Goal: Task Accomplishment & Management: Complete application form

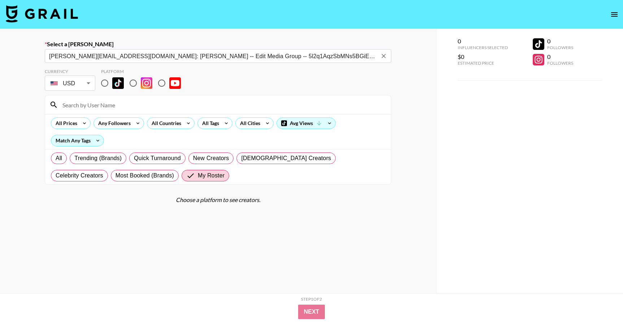
click at [383, 57] on icon "Clear" at bounding box center [383, 55] width 7 height 7
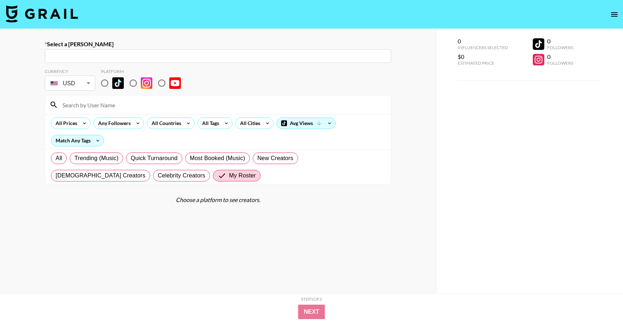
paste input "[PERSON_NAME][EMAIL_ADDRESS][DOMAIN_NAME]"
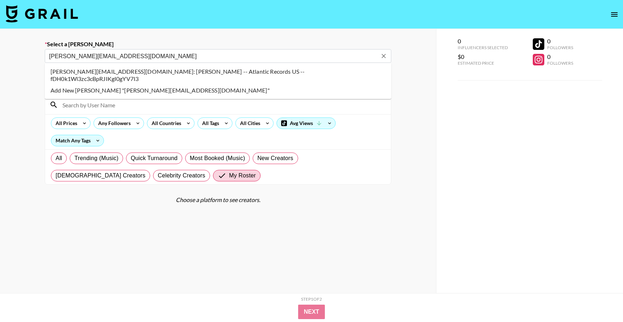
click at [121, 75] on li "gabriella.boccara@atlanticrecords.com: Gabriella Boccara -- Atlantic Records US…" at bounding box center [218, 75] width 347 height 19
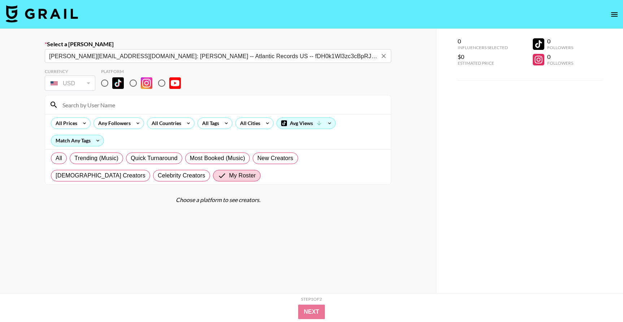
type input "gabriella.boccara@atlanticrecords.com: Gabriella Boccara -- Atlantic Records US…"
click at [107, 79] on input "radio" at bounding box center [104, 82] width 15 height 15
radio input "true"
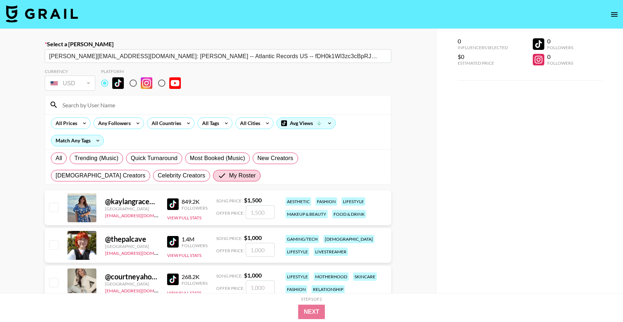
click at [107, 100] on input at bounding box center [222, 105] width 329 height 12
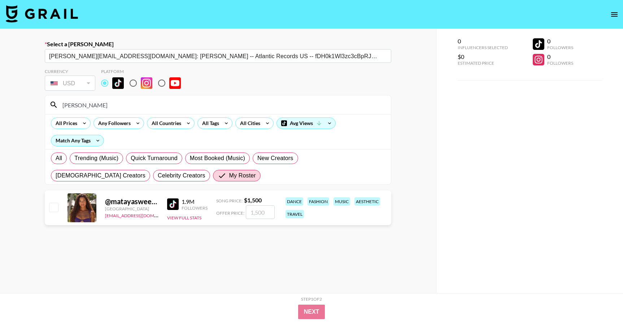
type input "mataya"
click at [56, 208] on input "checkbox" at bounding box center [53, 207] width 9 height 9
checkbox input "true"
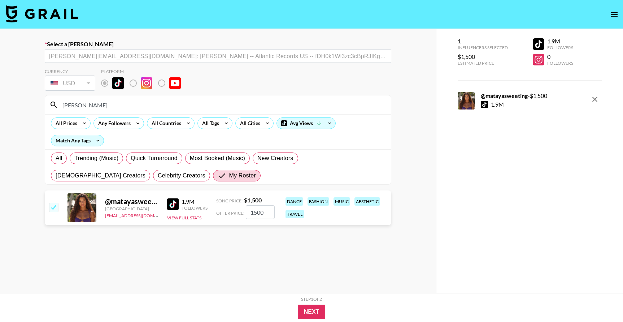
drag, startPoint x: 267, startPoint y: 217, endPoint x: 247, endPoint y: 217, distance: 20.6
click at [247, 217] on input "1500" at bounding box center [260, 212] width 29 height 14
drag, startPoint x: 265, startPoint y: 213, endPoint x: 234, endPoint y: 211, distance: 31.1
click at [234, 211] on div "Offer Price: 1500" at bounding box center [245, 212] width 58 height 14
type input "800"
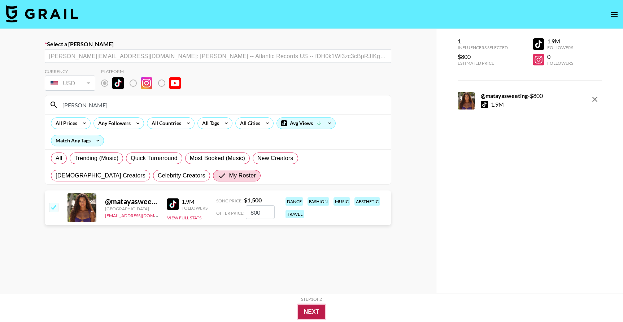
click at [305, 308] on button "Next" at bounding box center [312, 311] width 28 height 14
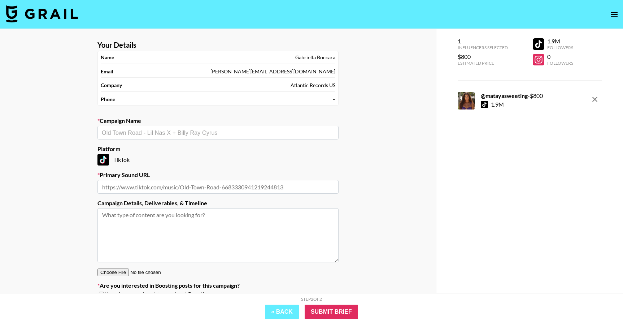
click at [223, 140] on section "Your Details Name Gabriella Boccara Email gabriella.boccara@atlanticrecords.com…" at bounding box center [218, 172] width 253 height 274
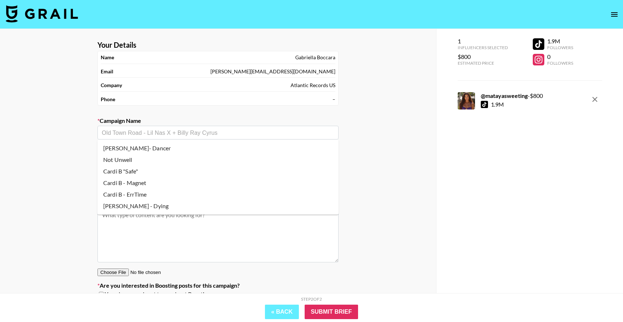
click at [232, 131] on input "text" at bounding box center [218, 133] width 233 height 8
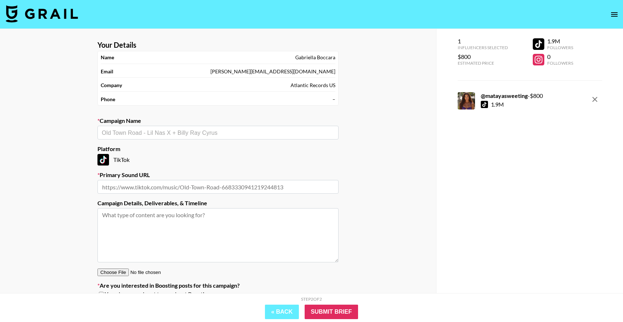
click at [145, 186] on input "text" at bounding box center [217, 187] width 241 height 14
paste input "https://www.tiktok.com/music/original-sound-7551915530706373406?_d=secCgYIASAHK…"
type input "https://www.tiktok.com/music/original-sound-7551915530706373406?_d=secCgYIASAHK…"
click at [170, 133] on input "text" at bounding box center [218, 133] width 233 height 8
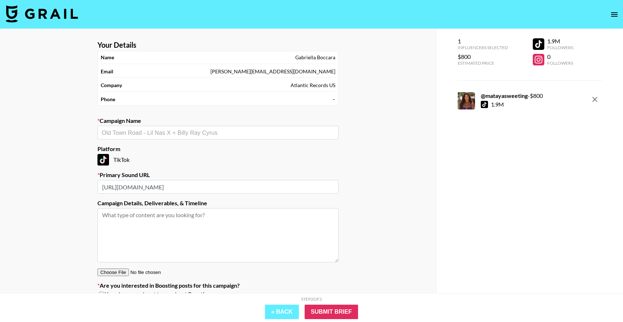
scroll to position [0, 0]
click at [222, 187] on input "https://www.tiktok.com/music/original-sound-7551915530706373406?_d=secCgYIASAHK…" at bounding box center [217, 187] width 241 height 14
paste input "https://www.tiktok.com/t/ZPHWGaCkEBXGf-gG1oM/"
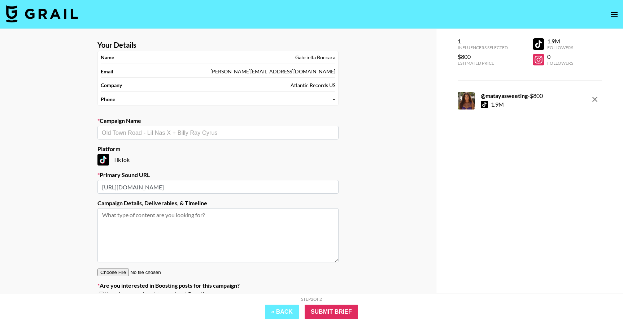
type input "https://www.tiktok.com/t/ZPHWGaCkEBXGf-gG1oM/"
click at [216, 133] on input "text" at bounding box center [218, 133] width 233 height 8
paste input "Cardi B’s song- Magnet"
click at [158, 148] on li "Add New Campaign: "Cardi B’s song- Magnet"" at bounding box center [217, 148] width 241 height 12
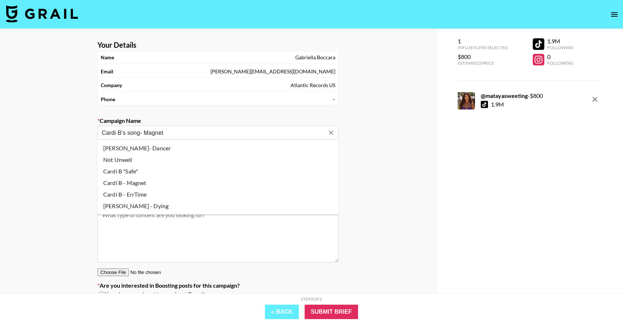
click at [139, 131] on input "Cardi B’s song- Magnet" at bounding box center [213, 133] width 223 height 8
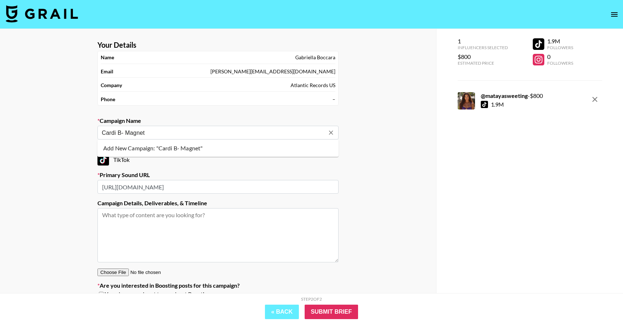
type input "Cardi B - Magnet"
click at [144, 146] on li "Cardi B - Magnet" at bounding box center [217, 148] width 241 height 12
type input "https://www.tiktok.com/music/original-sound-7551915530706373406"
type textarea "TikTok -- TikTok"
type input "Cardi B - Magnet"
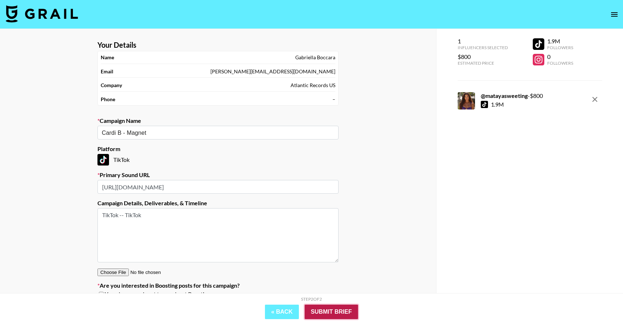
click at [334, 310] on input "Submit Brief" at bounding box center [331, 311] width 53 height 14
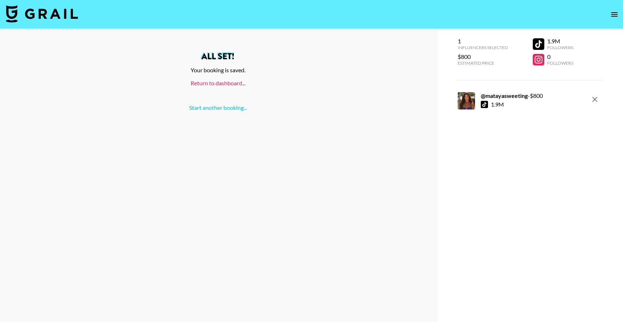
click at [209, 83] on link "Return to dashboard..." at bounding box center [218, 82] width 55 height 7
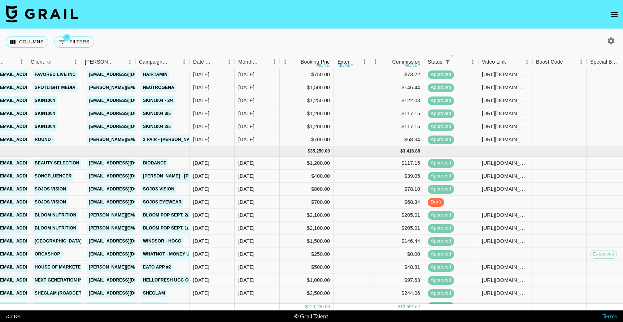
scroll to position [516, 123]
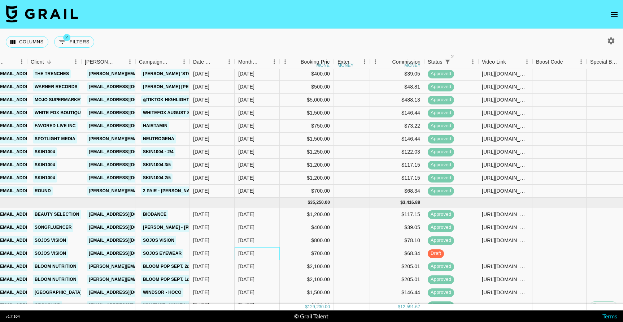
click at [255, 250] on div "[DATE]" at bounding box center [246, 252] width 16 height 7
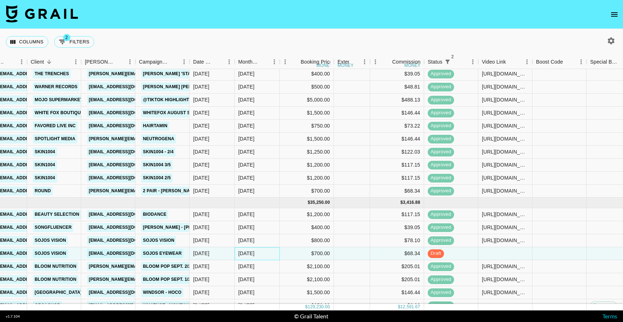
click at [255, 250] on div "[DATE]" at bounding box center [246, 252] width 16 height 7
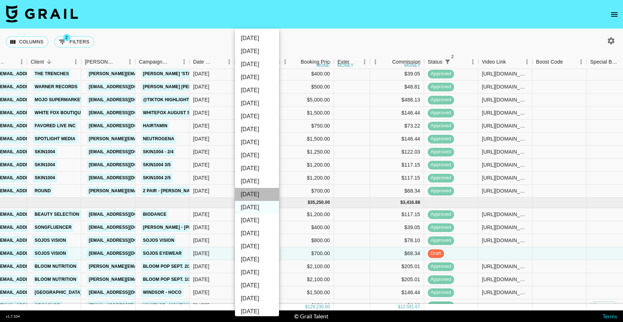
click at [255, 193] on li "[DATE]" at bounding box center [257, 194] width 44 height 13
type input "[DATE]"
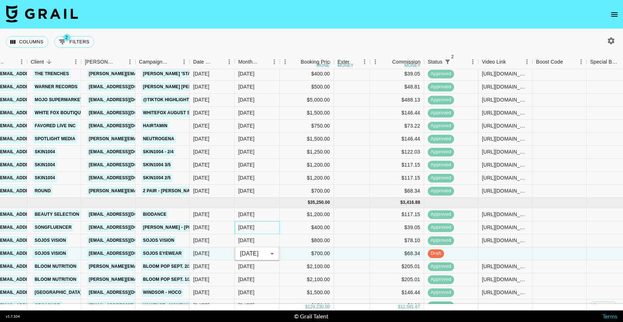
click at [259, 225] on div "[DATE]" at bounding box center [257, 227] width 45 height 13
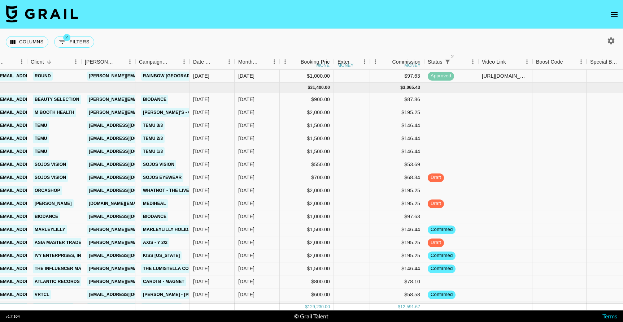
scroll to position [983, 123]
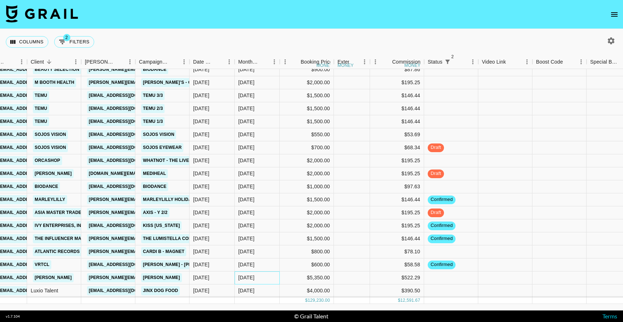
click at [265, 277] on div "[DATE]" at bounding box center [257, 277] width 45 height 13
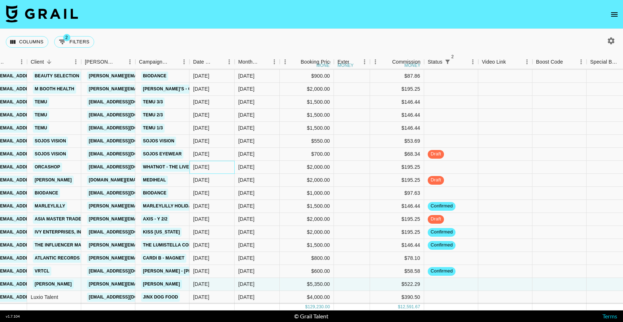
click at [209, 167] on div "[DATE]" at bounding box center [201, 166] width 16 height 7
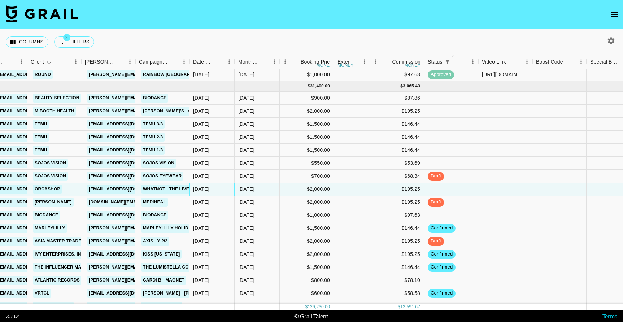
scroll to position [955, 123]
click at [217, 174] on div "[DATE]" at bounding box center [212, 176] width 45 height 13
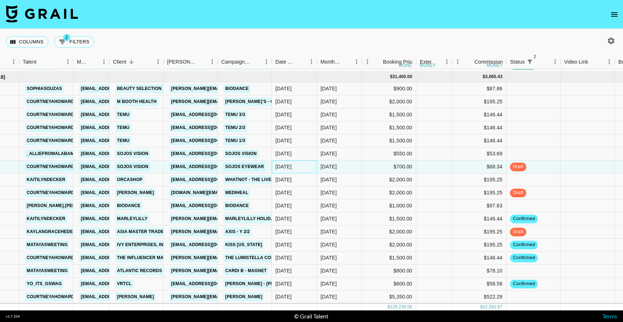
scroll to position [966, 40]
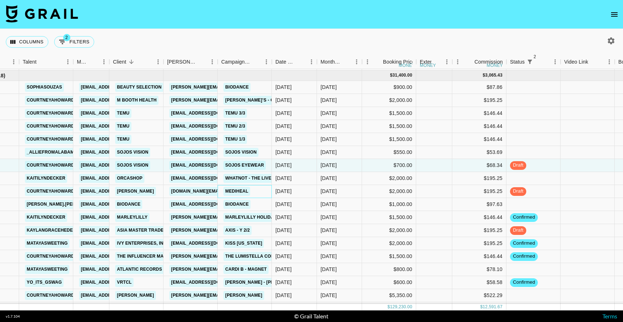
click at [260, 191] on div "Mediheal" at bounding box center [245, 191] width 54 height 13
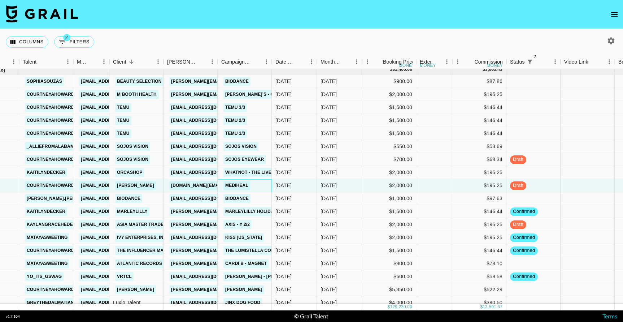
scroll to position [977, 40]
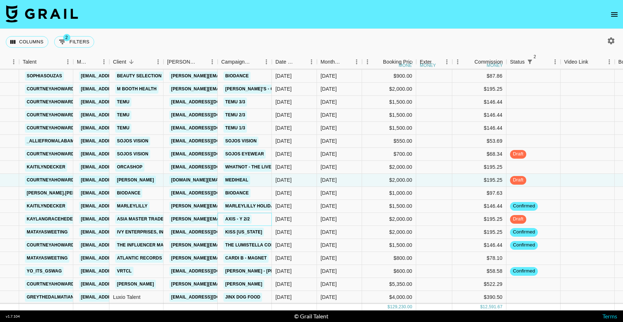
click at [265, 221] on div "AXIS - Y 2/2" at bounding box center [245, 219] width 54 height 13
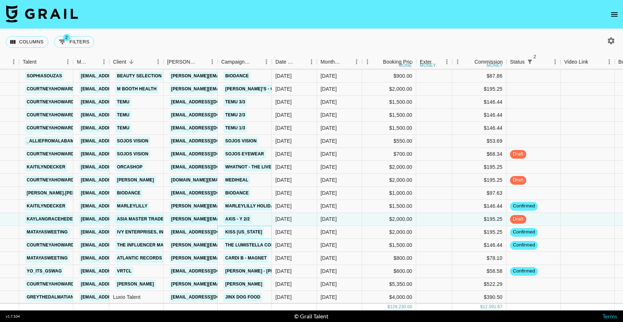
click at [265, 231] on div "Kiss [US_STATE]" at bounding box center [243, 231] width 45 height 13
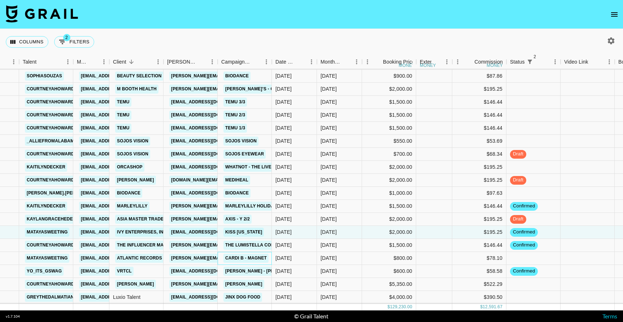
click at [269, 259] on div "Cardi B - Magnet" at bounding box center [245, 257] width 49 height 13
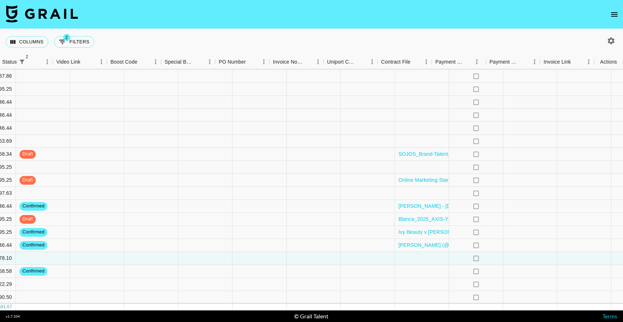
scroll to position [977, 548]
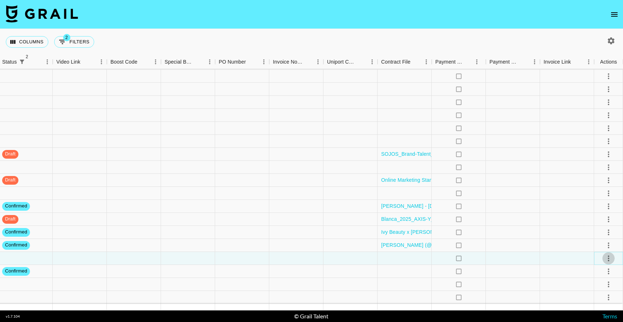
click at [611, 256] on icon "select merge strategy" at bounding box center [608, 258] width 9 height 9
click at [599, 193] on li "Confirm" at bounding box center [599, 190] width 47 height 13
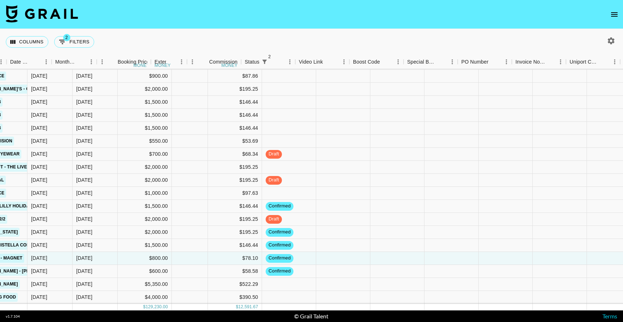
scroll to position [977, 252]
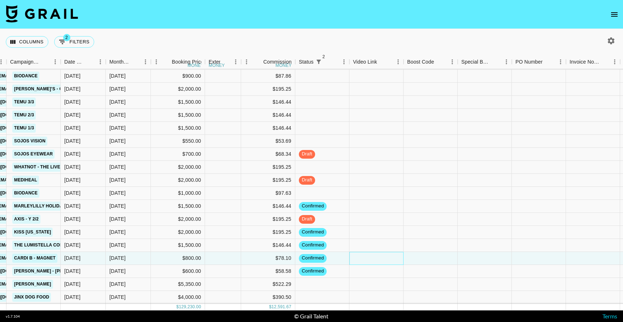
click at [360, 259] on div at bounding box center [376, 258] width 54 height 13
type input "[URL][DOMAIN_NAME]"
click at [425, 256] on div at bounding box center [431, 258] width 54 height 13
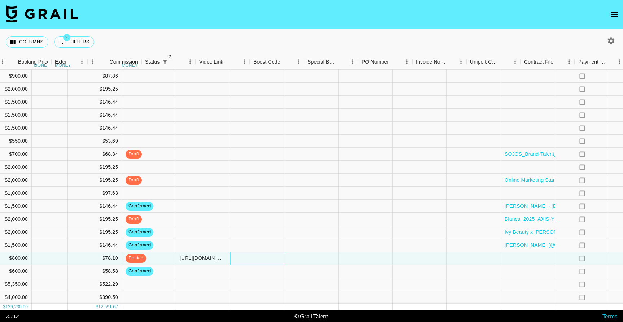
scroll to position [977, 548]
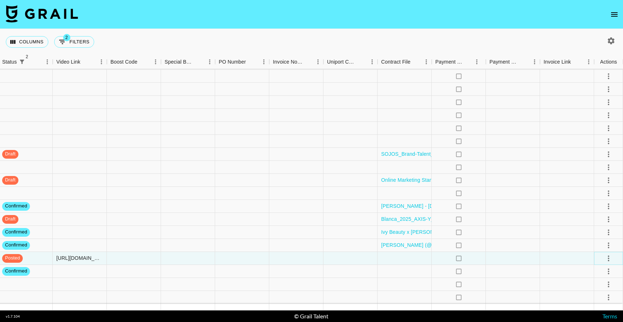
click at [609, 255] on icon "select merge strategy" at bounding box center [608, 258] width 9 height 9
click at [600, 240] on div "Approve" at bounding box center [593, 242] width 22 height 9
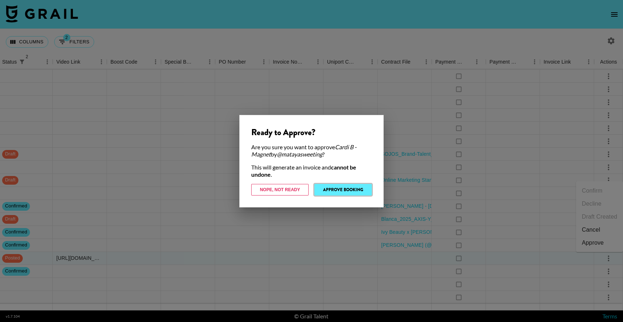
click at [337, 189] on button "Approve Booking" at bounding box center [342, 190] width 57 height 12
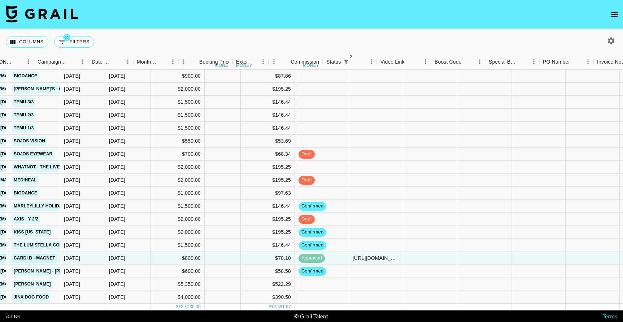
scroll to position [977, 20]
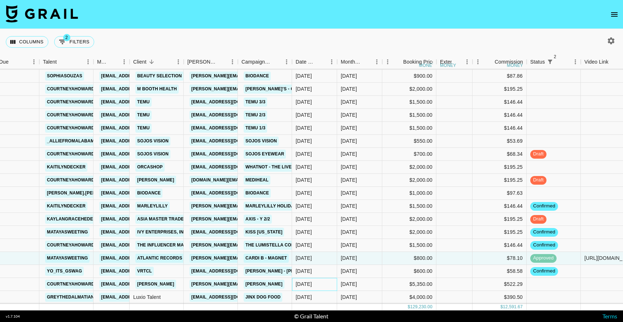
click at [328, 284] on div "[DATE]" at bounding box center [314, 284] width 45 height 13
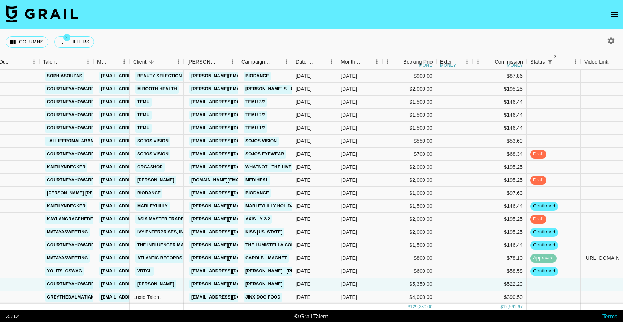
click at [333, 272] on div "[DATE]" at bounding box center [314, 271] width 45 height 13
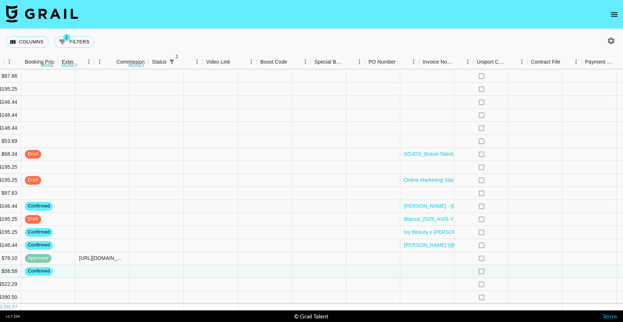
scroll to position [977, 548]
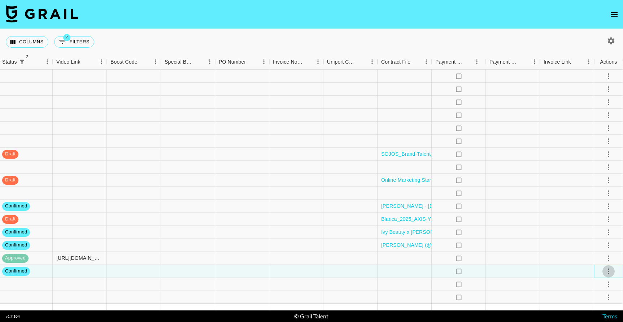
click at [608, 271] on icon "select merge strategy" at bounding box center [608, 271] width 1 height 6
click at [600, 231] on li "Draft Created" at bounding box center [599, 229] width 47 height 13
click at [205, 269] on div at bounding box center [188, 271] width 54 height 13
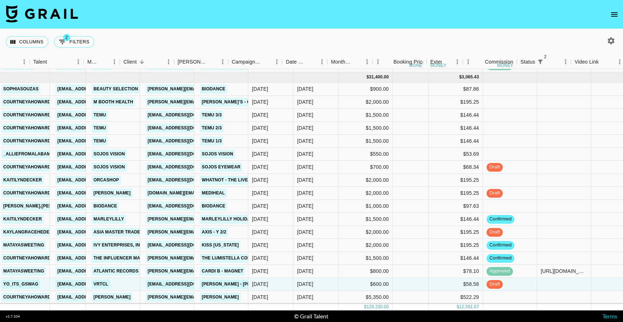
scroll to position [964, 0]
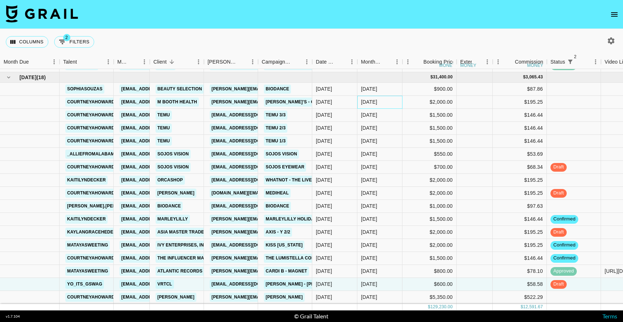
click at [361, 101] on div "[DATE]" at bounding box center [379, 102] width 45 height 13
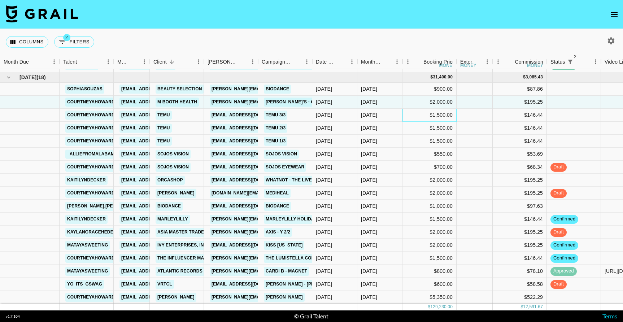
click at [403, 114] on div "$1,500.00" at bounding box center [430, 115] width 54 height 13
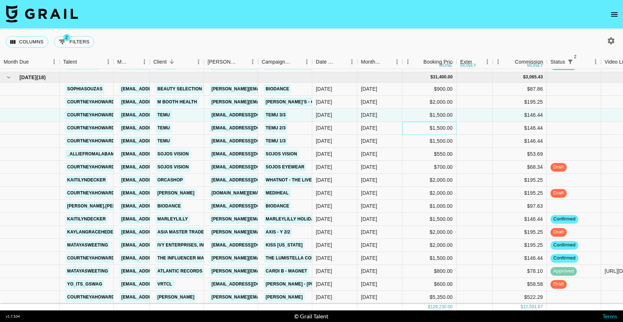
click at [405, 124] on div "$1,500.00" at bounding box center [430, 128] width 54 height 13
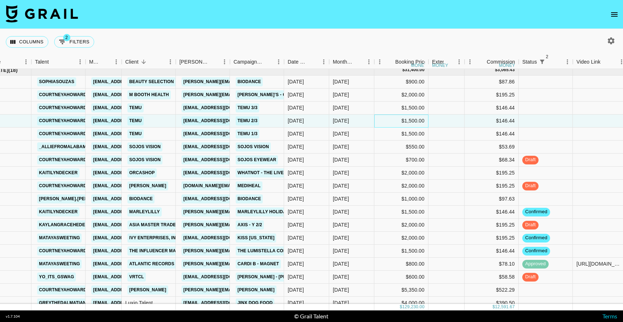
scroll to position [977, 28]
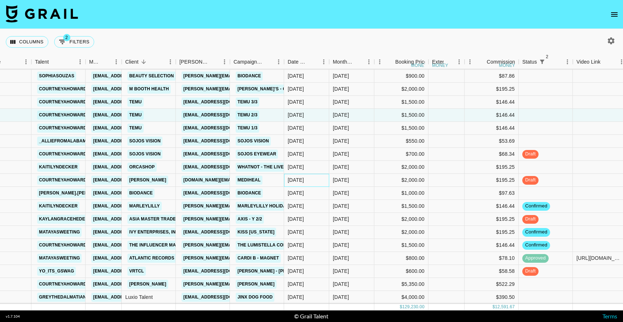
click at [319, 185] on div "[DATE]" at bounding box center [306, 180] width 45 height 13
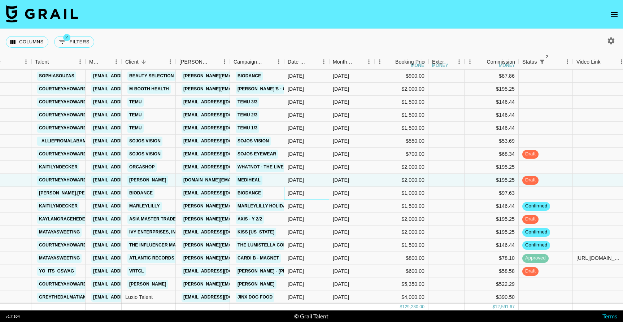
click at [322, 198] on div "[DATE]" at bounding box center [306, 193] width 45 height 13
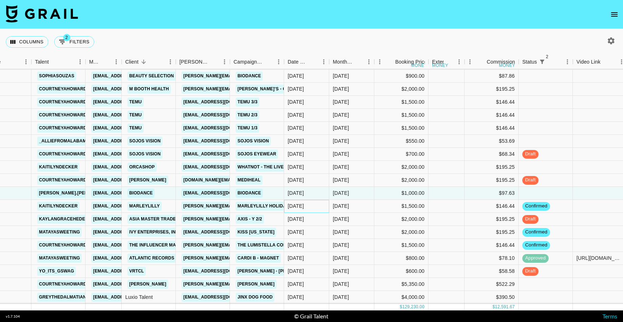
click at [322, 207] on div "[DATE]" at bounding box center [306, 206] width 45 height 13
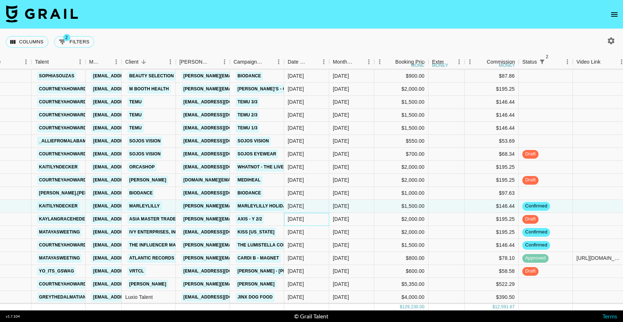
click at [320, 219] on div "[DATE]" at bounding box center [306, 219] width 45 height 13
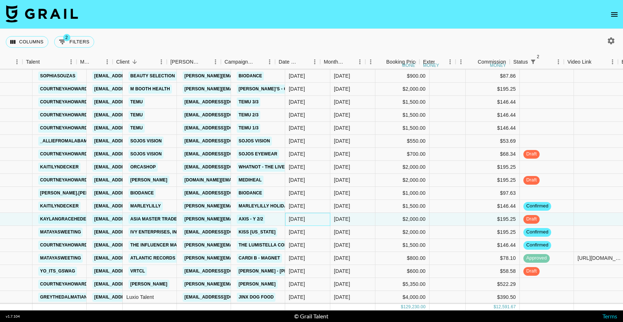
scroll to position [977, 0]
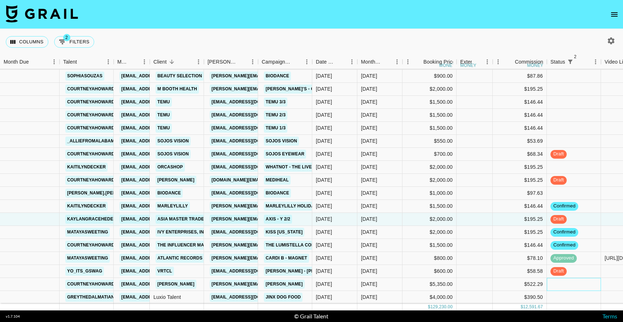
click at [571, 283] on div at bounding box center [574, 284] width 54 height 13
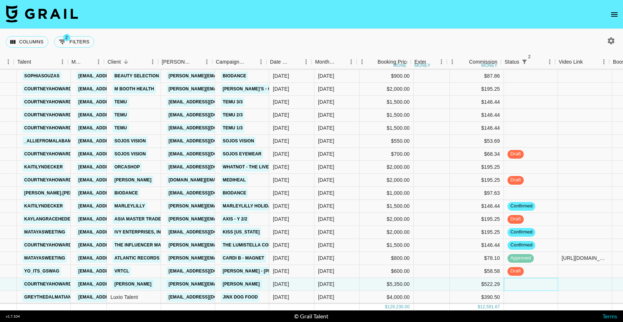
scroll to position [977, 28]
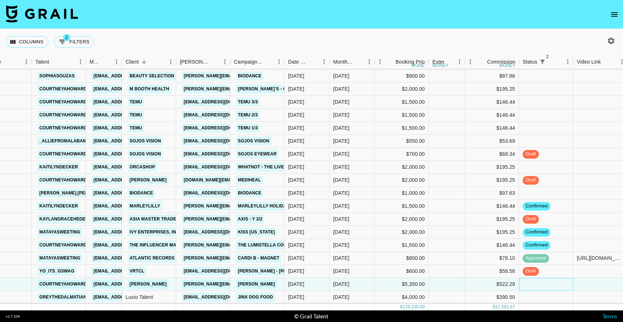
click at [529, 283] on div at bounding box center [546, 284] width 54 height 13
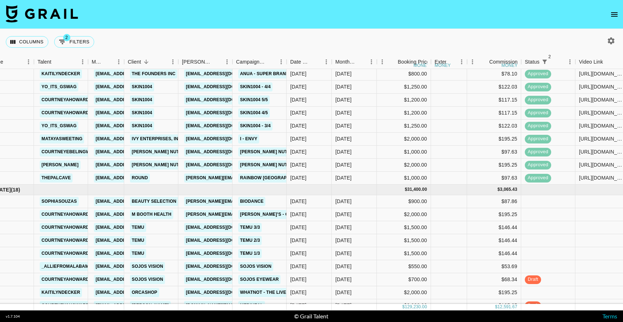
scroll to position [851, 26]
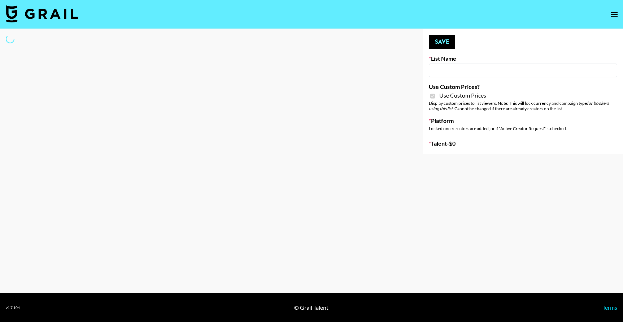
type input "Mirror HQ (2nd Oct)"
checkbox input "true"
select select "Brand"
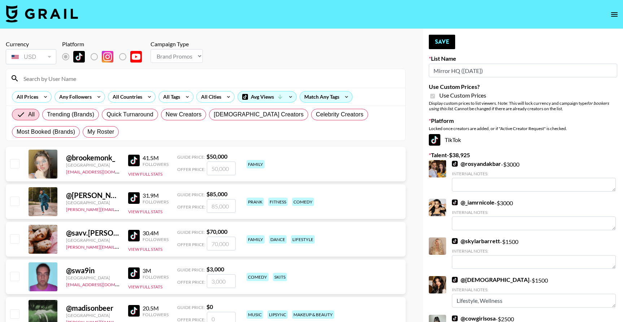
click at [172, 79] on input at bounding box center [210, 79] width 382 height 12
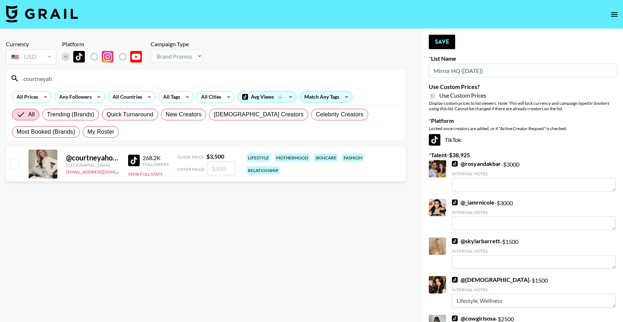
type input "courtneyah"
click at [14, 165] on input "checkbox" at bounding box center [14, 163] width 9 height 9
checkbox input "true"
type input "3500"
click at [447, 44] on button "Save" at bounding box center [442, 42] width 26 height 14
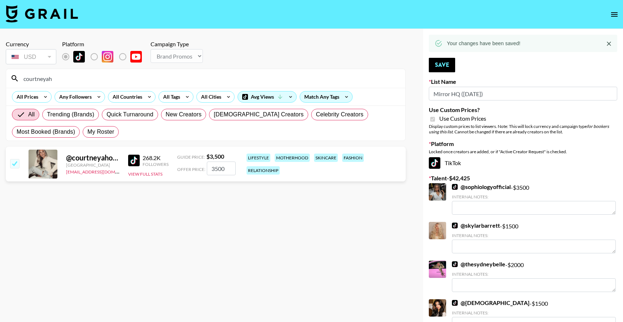
drag, startPoint x: 61, startPoint y: 77, endPoint x: 2, endPoint y: 75, distance: 59.3
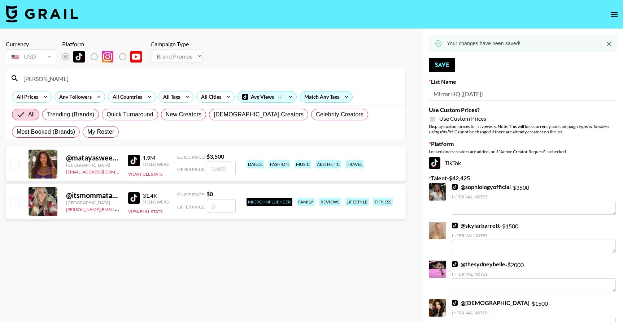
type input "mataya"
click at [22, 162] on div "@ matayasweeting United States se@grail-talent.com 1.9M Followers View Full Sta…" at bounding box center [206, 164] width 400 height 35
click at [19, 162] on input "checkbox" at bounding box center [14, 163] width 9 height 9
checkbox input "true"
type input "3500"
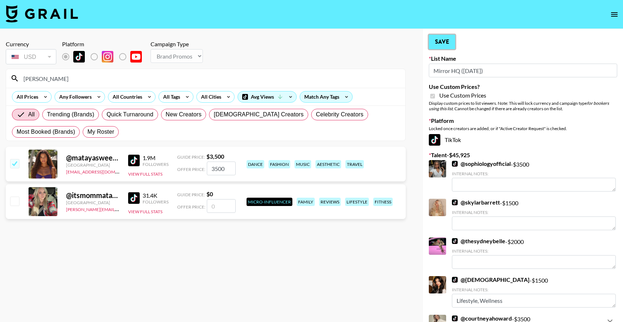
click at [449, 47] on button "Save" at bounding box center [442, 42] width 26 height 14
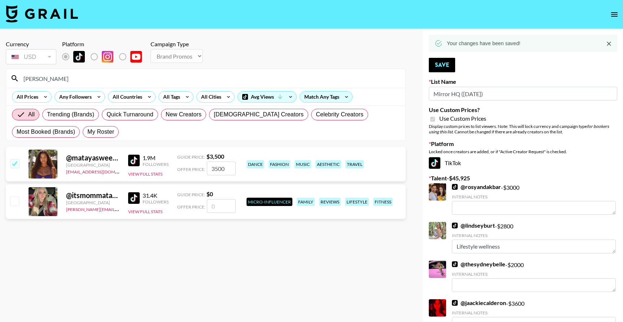
drag, startPoint x: 74, startPoint y: 83, endPoint x: 7, endPoint y: 81, distance: 67.2
click at [8, 82] on div "mataya" at bounding box center [205, 78] width 399 height 19
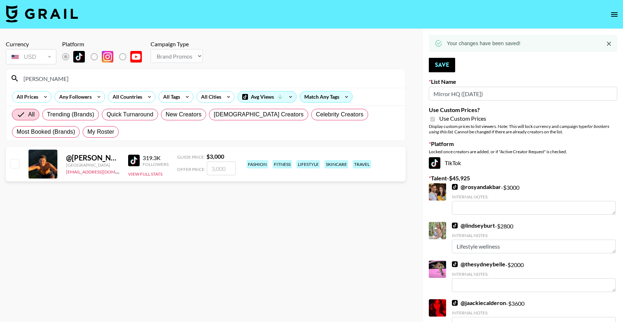
type input "josh_le"
click at [13, 161] on input "checkbox" at bounding box center [14, 163] width 9 height 9
checkbox input "true"
type input "3000"
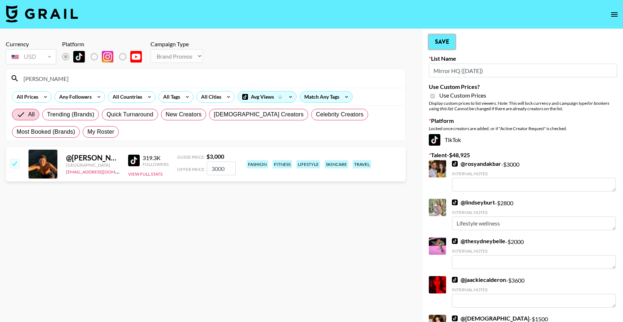
click at [438, 44] on button "Save" at bounding box center [442, 42] width 26 height 14
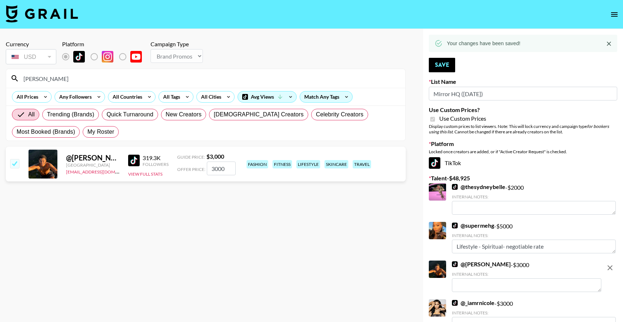
drag, startPoint x: 45, startPoint y: 78, endPoint x: 6, endPoint y: 77, distance: 38.3
click at [6, 77] on div "josh_le" at bounding box center [205, 78] width 399 height 19
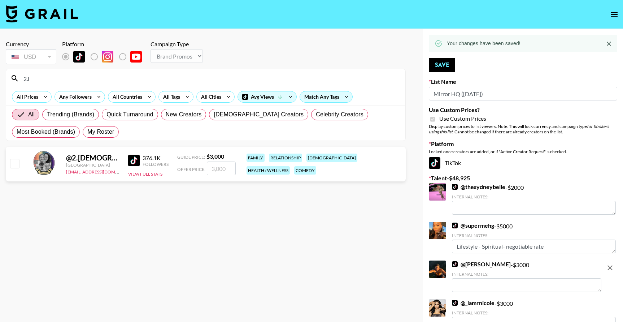
type input "2.l"
click at [12, 166] on input "checkbox" at bounding box center [14, 163] width 9 height 9
checkbox input "true"
type input "3000"
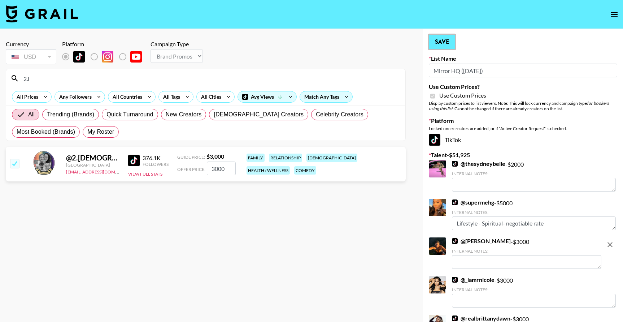
click at [445, 36] on button "Save" at bounding box center [442, 42] width 26 height 14
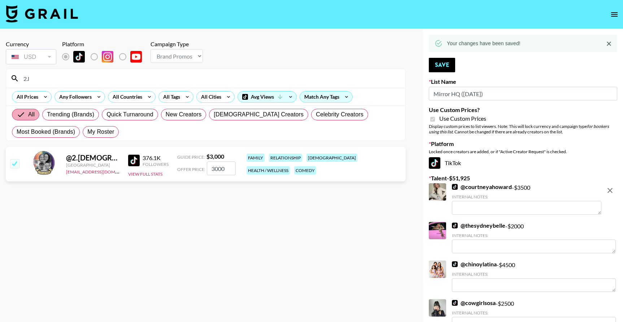
drag, startPoint x: 44, startPoint y: 75, endPoint x: 18, endPoint y: 145, distance: 74.3
click at [18, 120] on section "2.l All Prices Any Followers All Countries All Tags All Cities Avg Views Match …" at bounding box center [206, 105] width 400 height 72
click at [39, 84] on input "2.l" at bounding box center [210, 79] width 382 height 12
drag, startPoint x: 40, startPoint y: 77, endPoint x: -10, endPoint y: 77, distance: 50.2
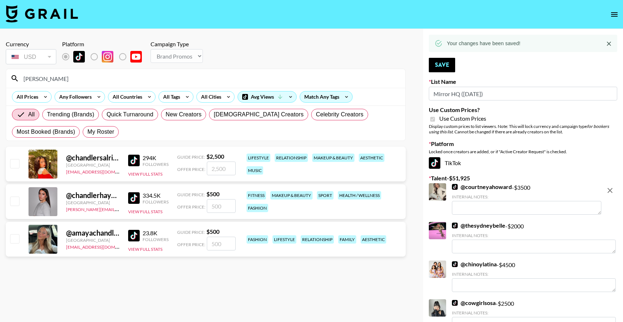
type input "chandler"
click at [17, 161] on input "checkbox" at bounding box center [14, 163] width 9 height 9
checkbox input "true"
type input "2500"
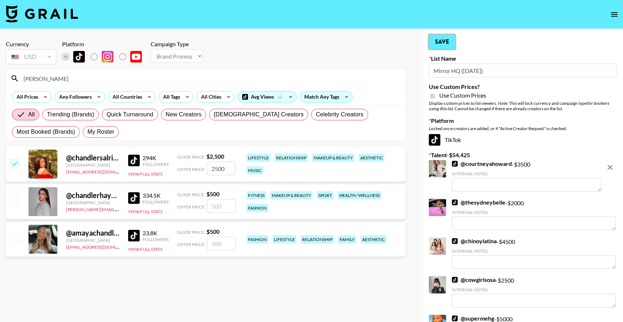
click at [436, 45] on button "Save" at bounding box center [442, 42] width 26 height 14
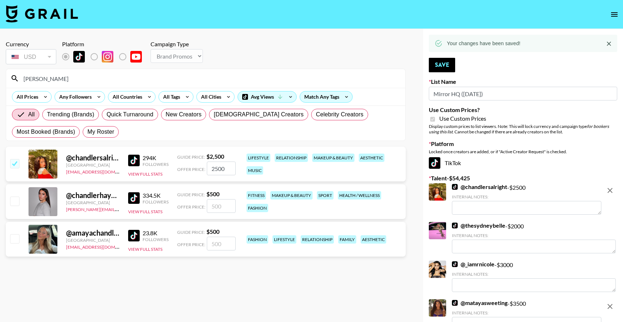
drag, startPoint x: 54, startPoint y: 81, endPoint x: 6, endPoint y: 81, distance: 48.4
click at [6, 81] on section "chandler All Prices Any Followers All Countries All Tags All Cities Avg Views M…" at bounding box center [206, 105] width 400 height 72
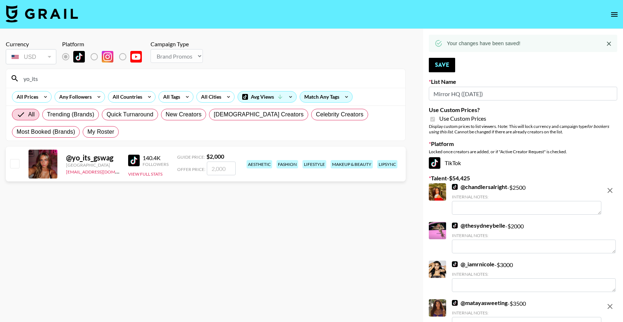
type input "yo_its"
click at [18, 163] on input "checkbox" at bounding box center [14, 163] width 9 height 9
checkbox input "true"
type input "2000"
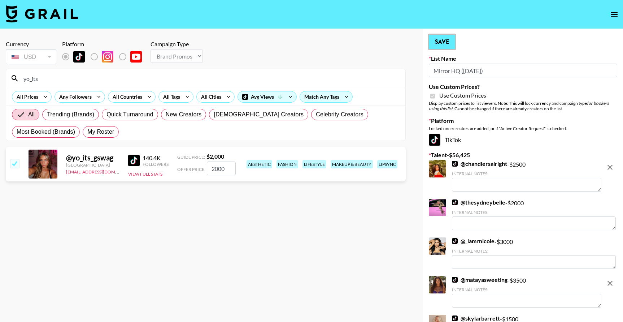
click at [447, 40] on button "Save" at bounding box center [442, 42] width 26 height 14
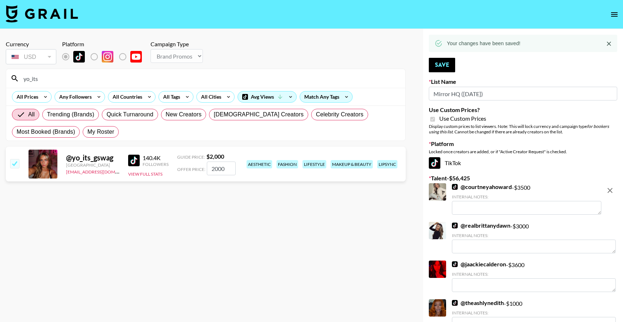
click at [49, 74] on input "yo_its" at bounding box center [210, 79] width 382 height 12
drag, startPoint x: 47, startPoint y: 78, endPoint x: 6, endPoint y: 77, distance: 41.2
click at [6, 78] on section "yo_its All Prices Any Followers All Countries All Tags All Cities Avg Views Mat…" at bounding box center [206, 105] width 400 height 72
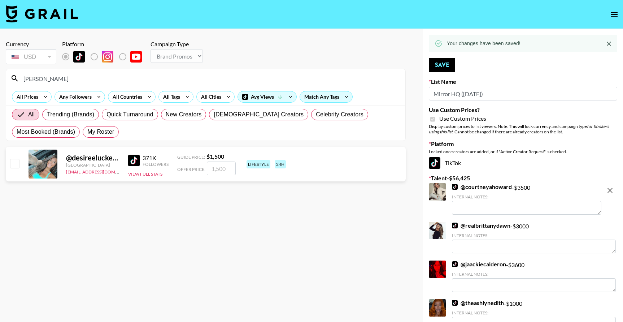
type input "desiree"
click at [15, 166] on input "checkbox" at bounding box center [14, 163] width 9 height 9
checkbox input "true"
type input "1500"
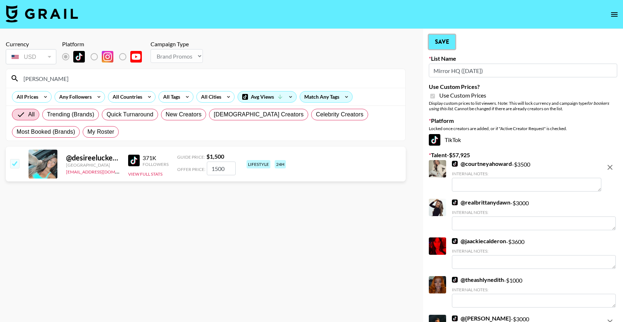
click at [446, 43] on button "Save" at bounding box center [442, 42] width 26 height 14
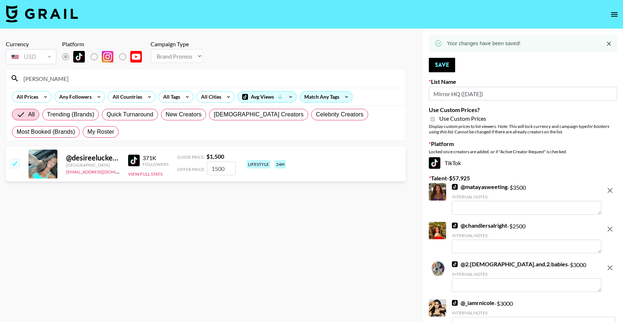
drag, startPoint x: 47, startPoint y: 78, endPoint x: 13, endPoint y: 78, distance: 33.9
click at [13, 78] on div "desiree" at bounding box center [205, 78] width 399 height 19
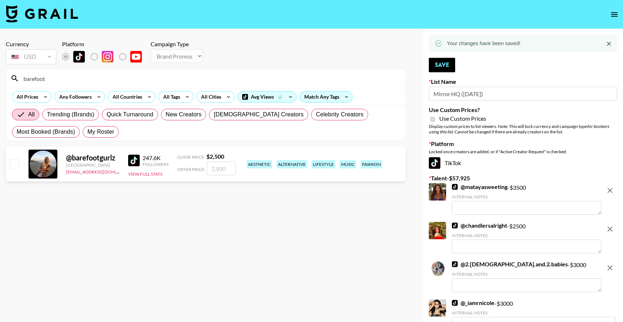
type input "barefoot"
click at [14, 163] on input "checkbox" at bounding box center [14, 163] width 9 height 9
checkbox input "true"
type input "2500"
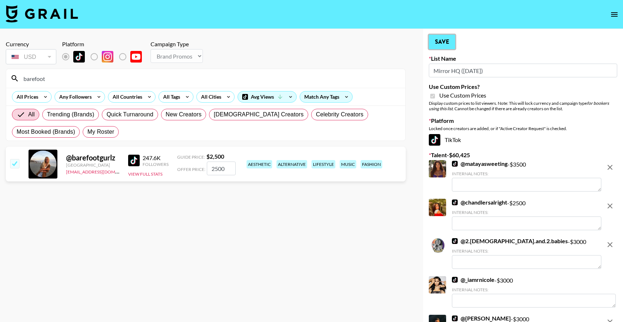
click at [440, 41] on button "Save" at bounding box center [442, 42] width 26 height 14
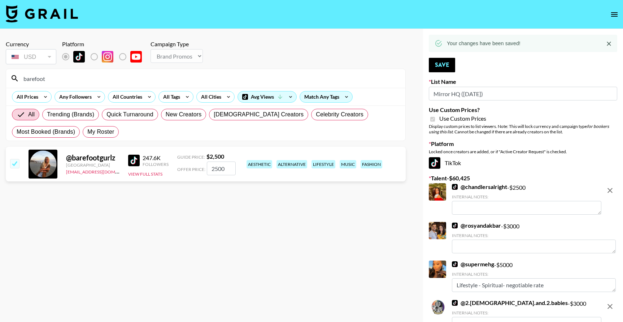
drag, startPoint x: 77, startPoint y: 77, endPoint x: 18, endPoint y: 75, distance: 58.5
click at [18, 75] on div "barefoot" at bounding box center [205, 78] width 399 height 19
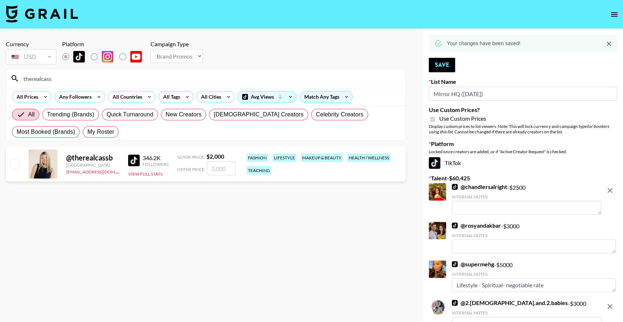
type input "therealcass"
click at [16, 169] on div at bounding box center [14, 164] width 11 height 12
click at [16, 161] on input "checkbox" at bounding box center [14, 163] width 9 height 9
checkbox input "true"
type input "2000"
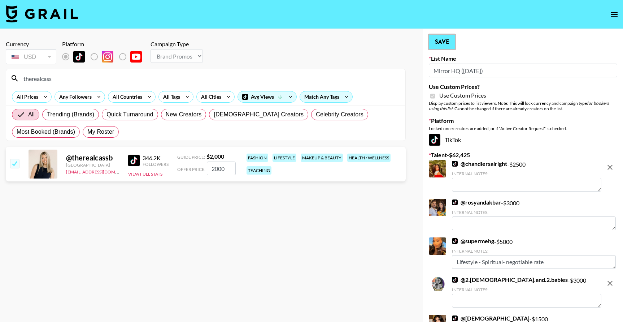
click at [443, 44] on button "Save" at bounding box center [442, 42] width 26 height 14
